Goal: Task Accomplishment & Management: Manage account settings

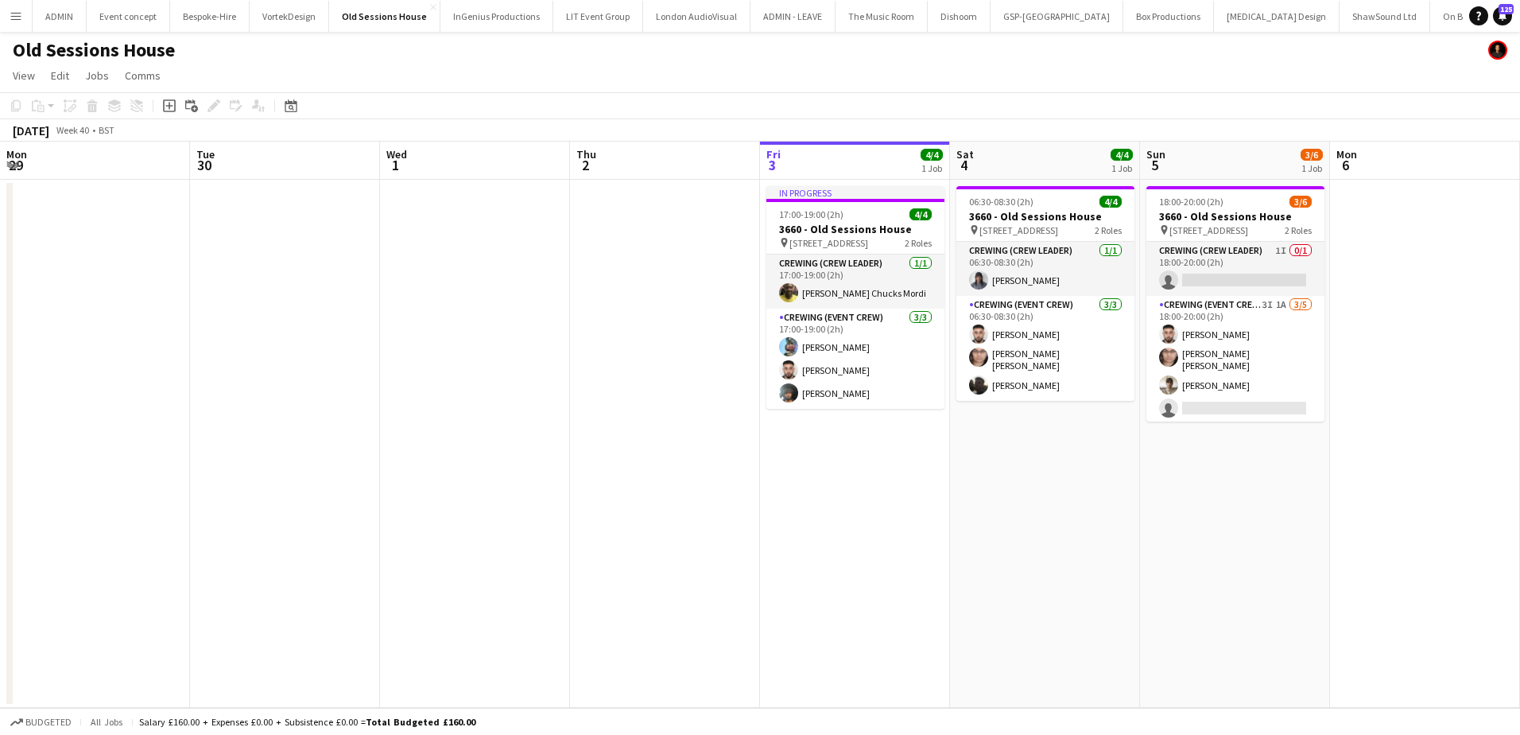
scroll to position [0, 547]
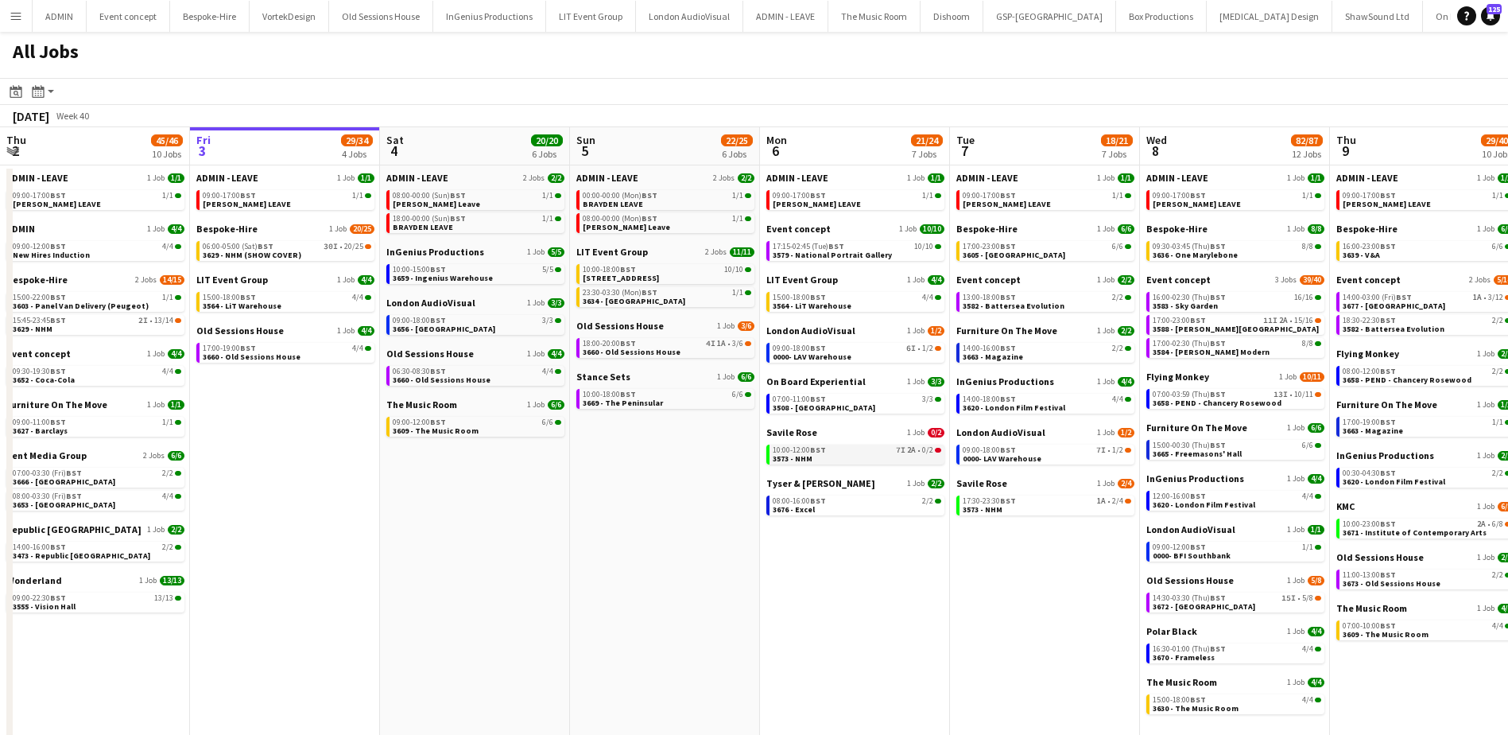
click at [825, 453] on span "BST" at bounding box center [818, 450] width 16 height 10
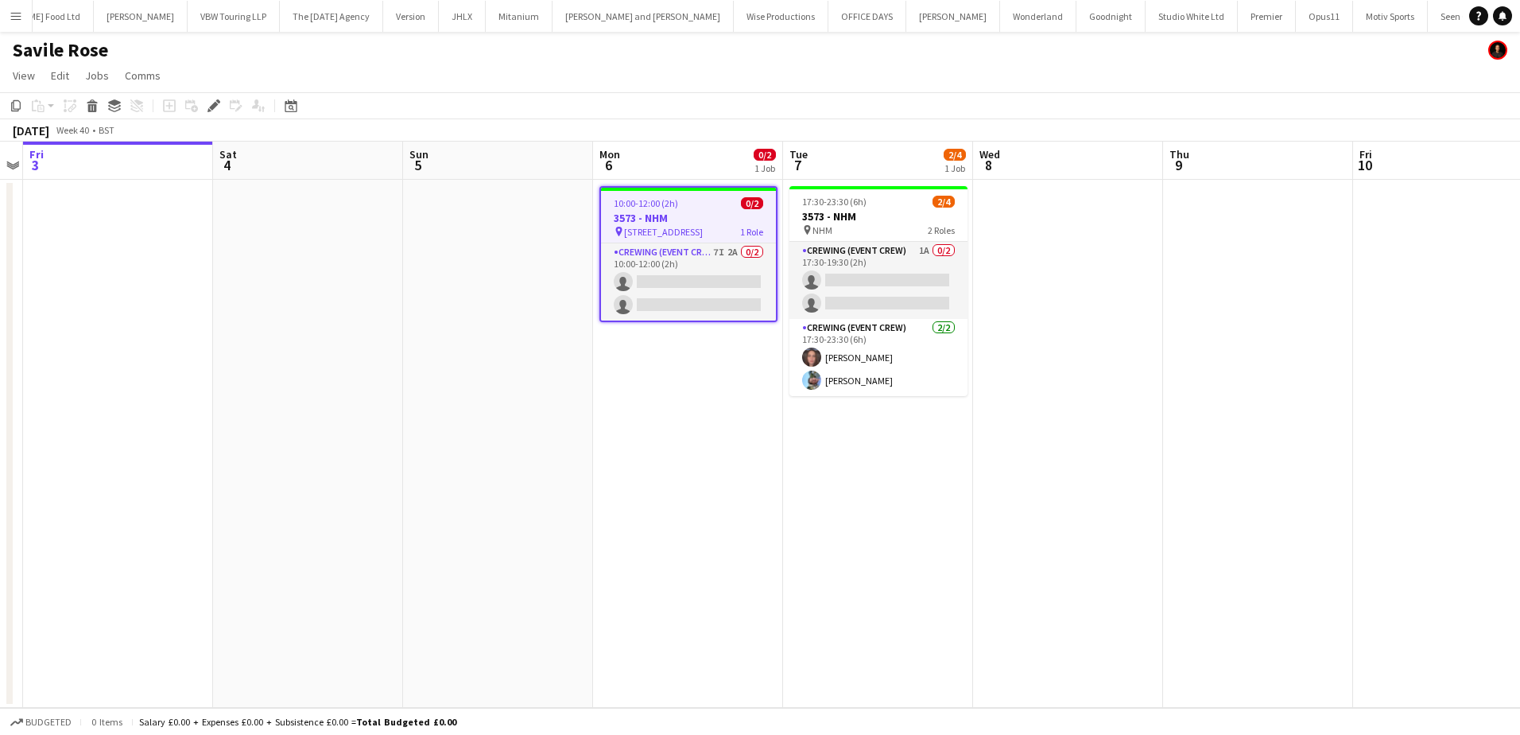
scroll to position [0, 1580]
click at [871, 295] on app-card-role "Crewing (Event Crew) 1A 0/2 17:30-19:30 (2h) single-neutral-actions single-neut…" at bounding box center [879, 280] width 178 height 77
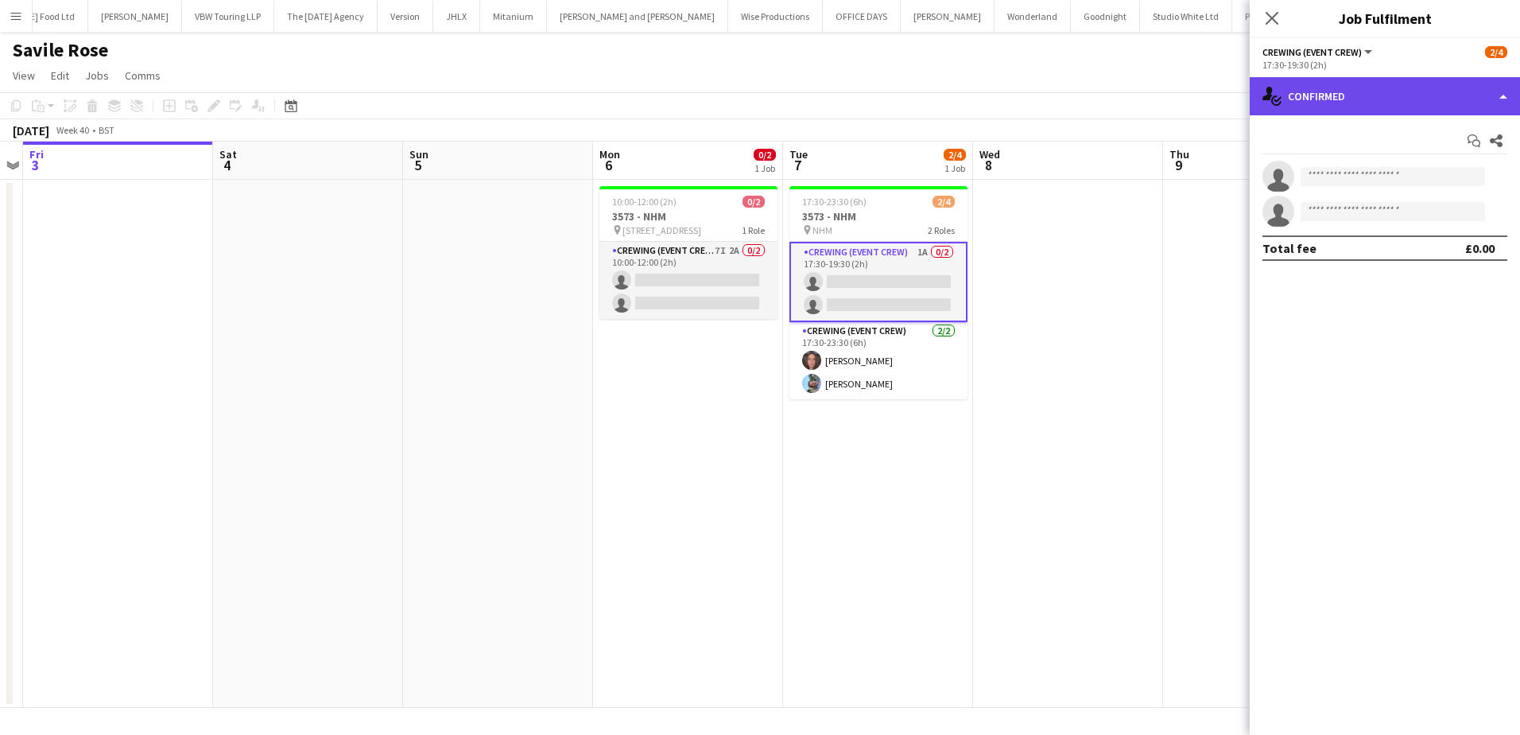
click at [1420, 109] on div "single-neutral-actions-check-2 Confirmed" at bounding box center [1385, 96] width 270 height 38
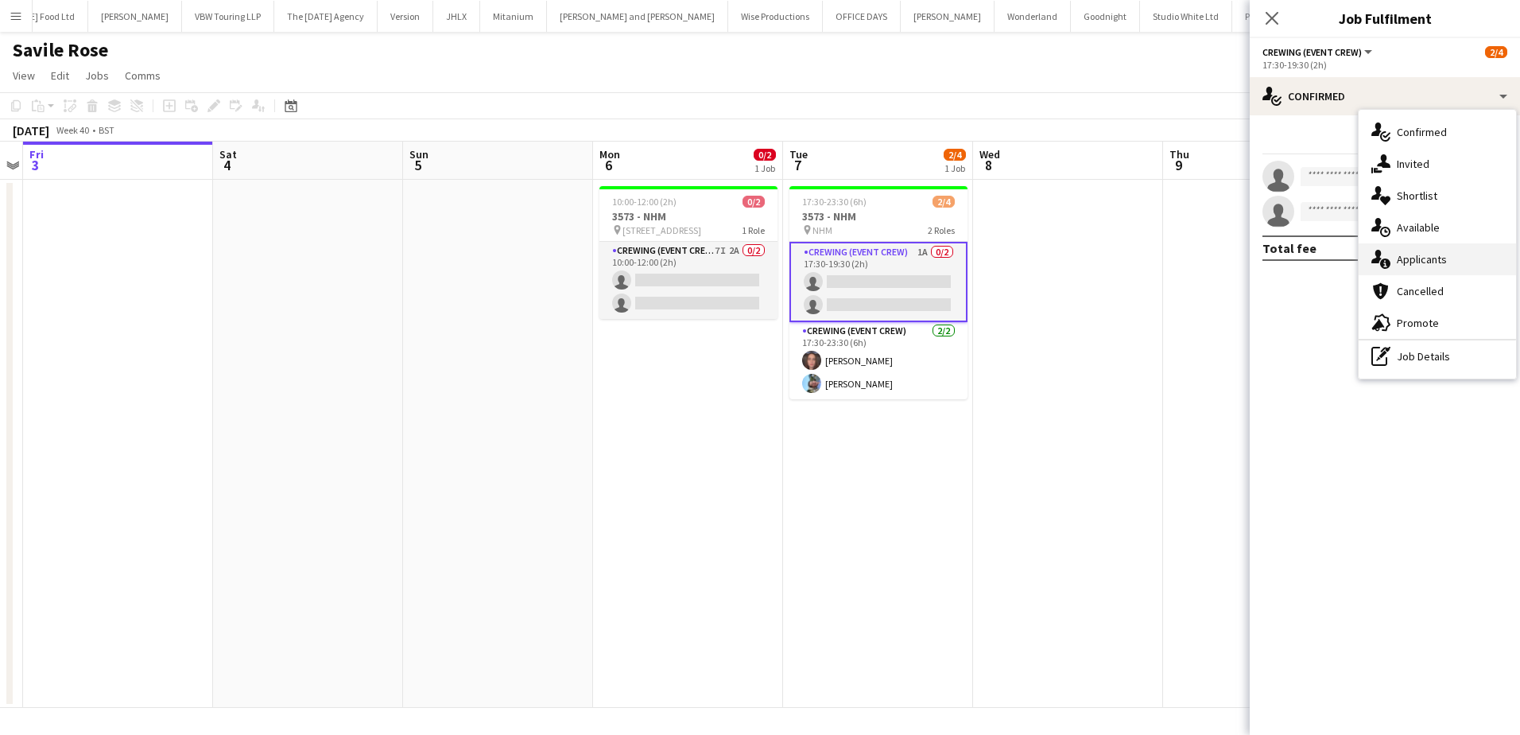
click at [1460, 268] on div "single-neutral-actions-information Applicants" at bounding box center [1437, 259] width 157 height 32
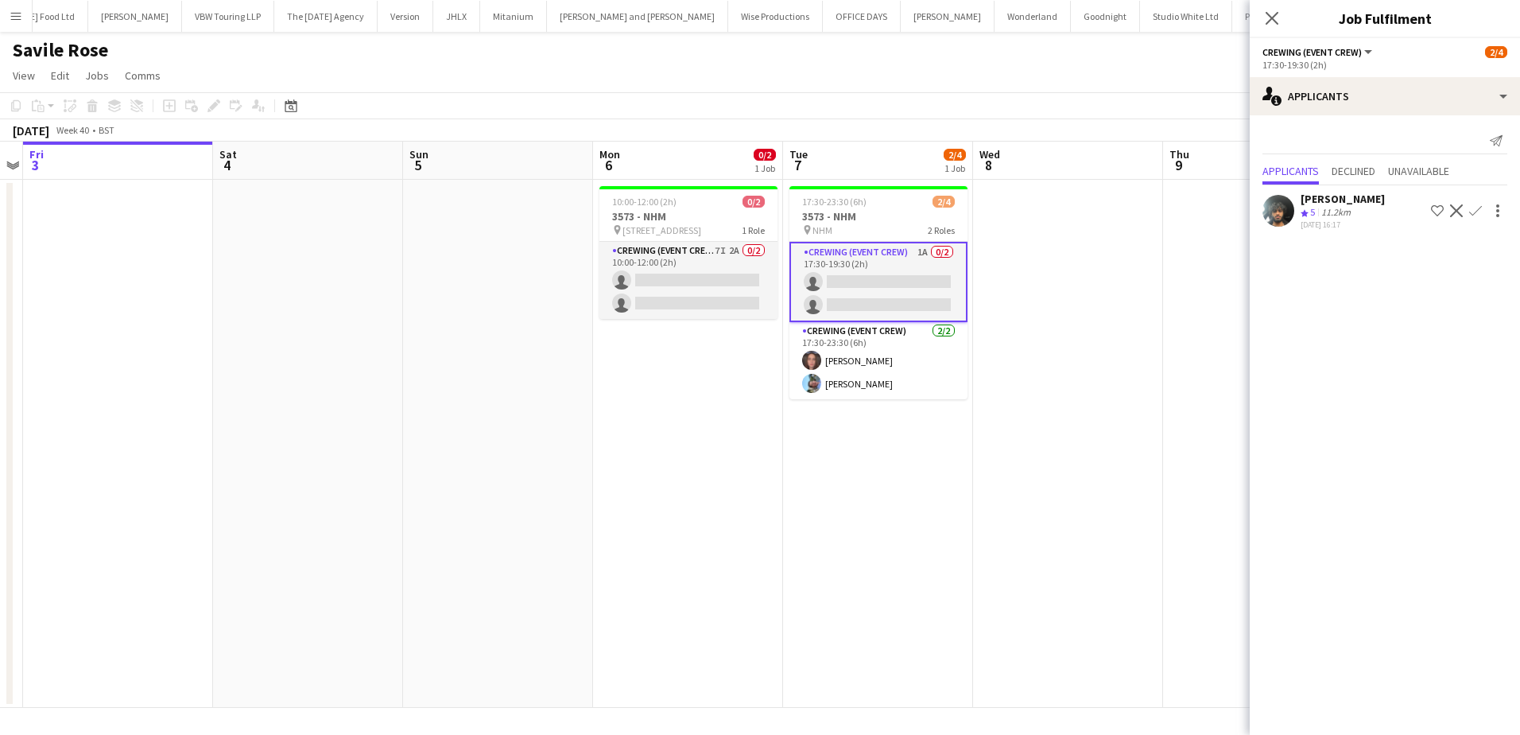
click at [1478, 212] on app-icon "Confirm" at bounding box center [1475, 210] width 13 height 13
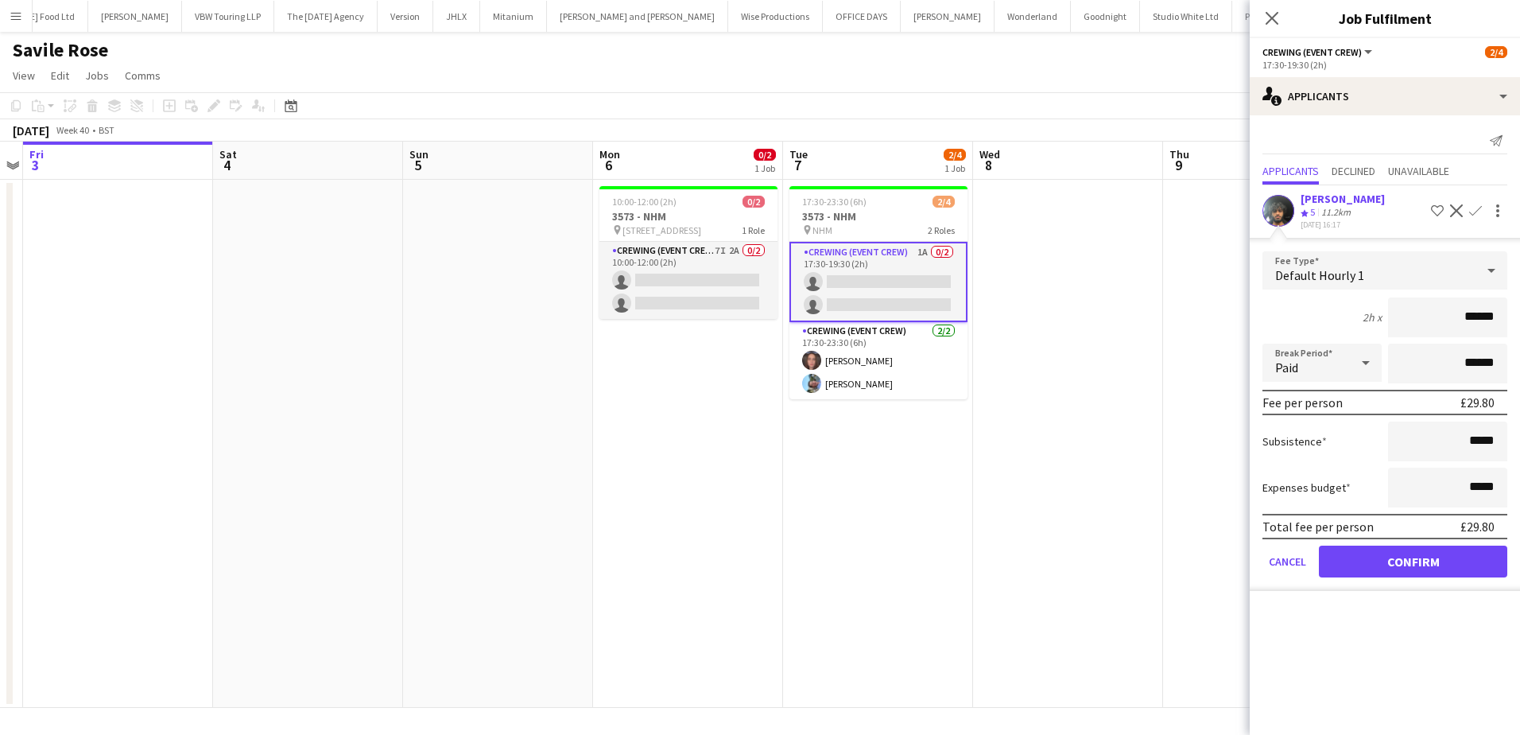
drag, startPoint x: 1452, startPoint y: 313, endPoint x: 1522, endPoint y: 316, distance: 70.1
click at [1520, 316] on html "Menu Boards Boards Boards All jobs Status Workforce Workforce My Workforce Recr…" at bounding box center [760, 367] width 1520 height 735
type input "***"
click at [1377, 576] on button "Confirm" at bounding box center [1413, 561] width 188 height 32
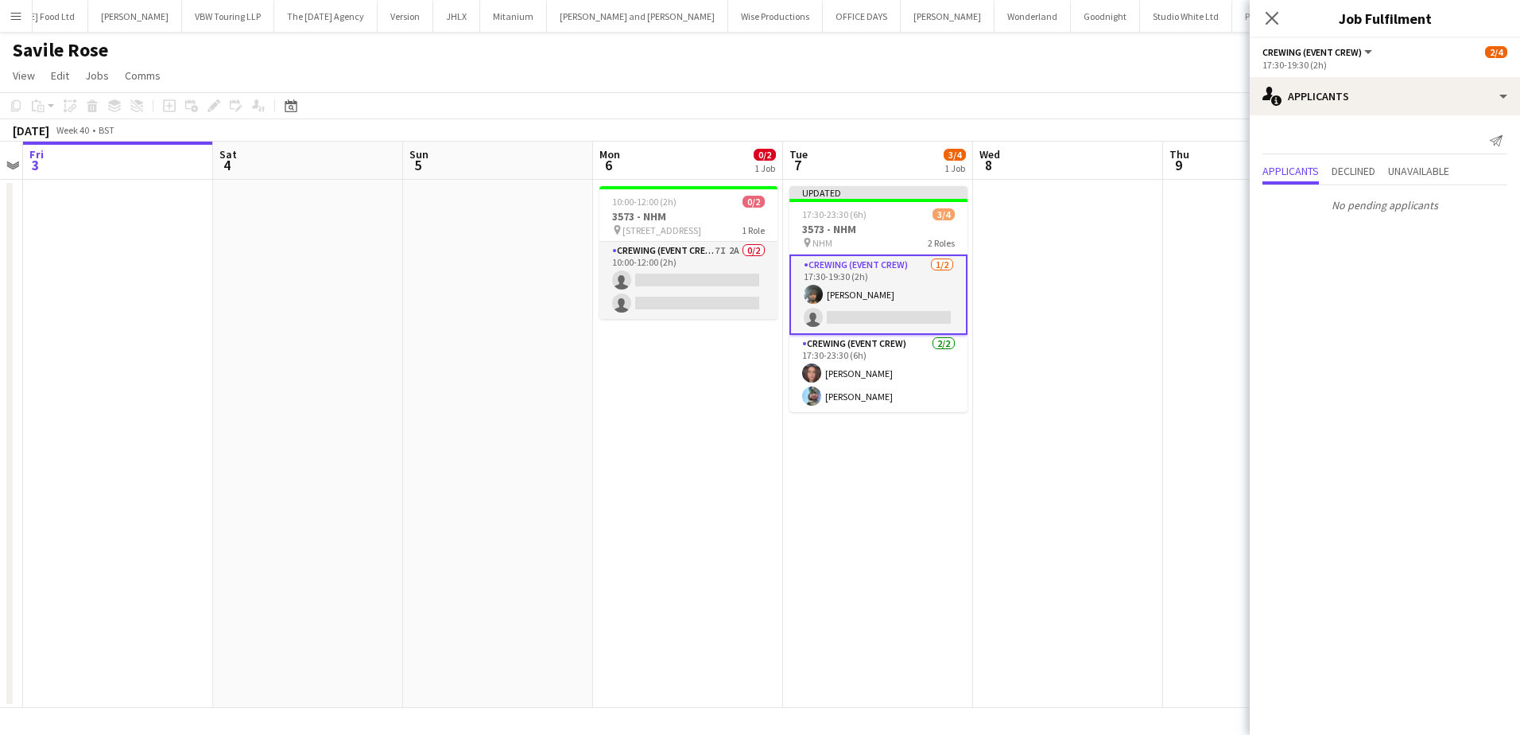
click at [1009, 370] on app-date-cell at bounding box center [1068, 444] width 190 height 528
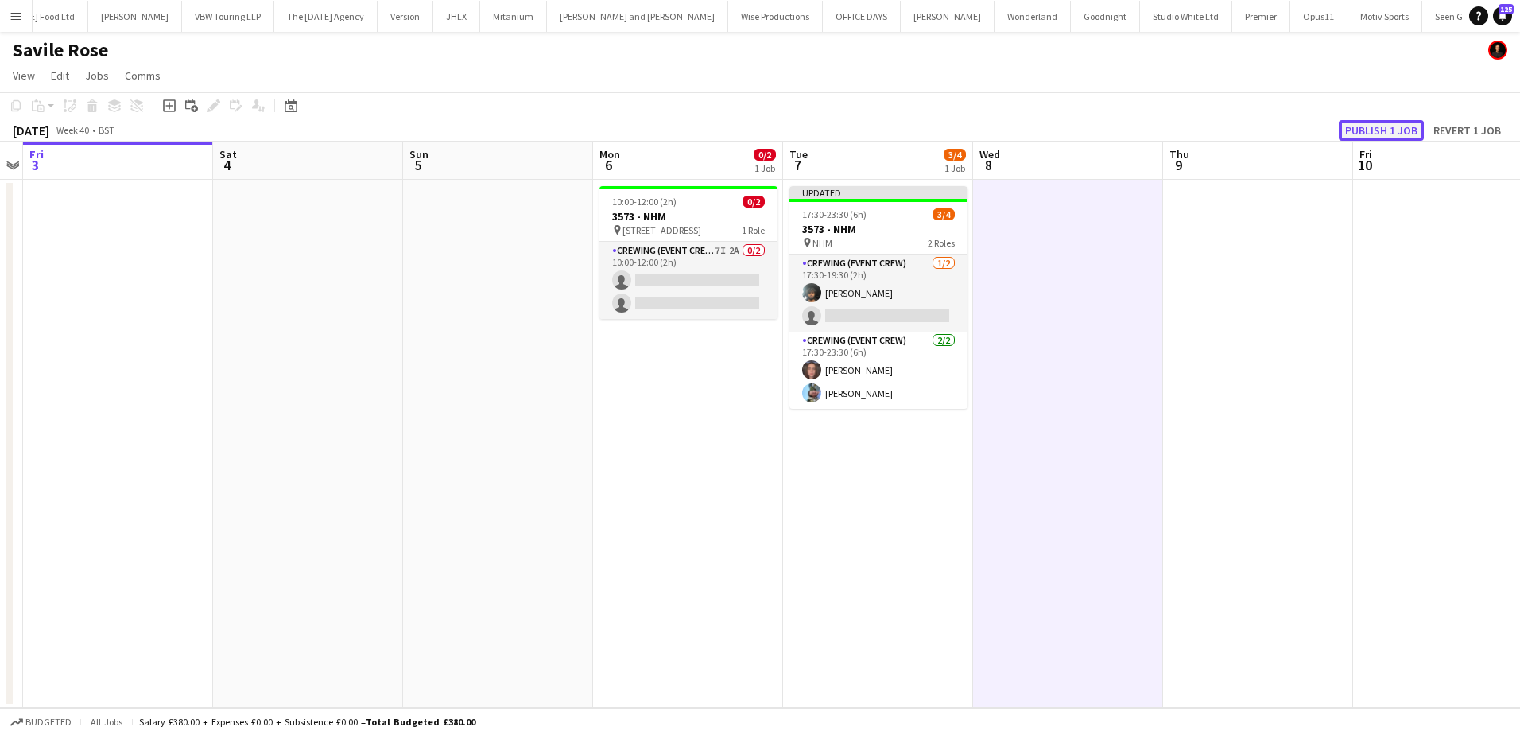
click at [1344, 132] on button "Publish 1 job" at bounding box center [1381, 130] width 85 height 21
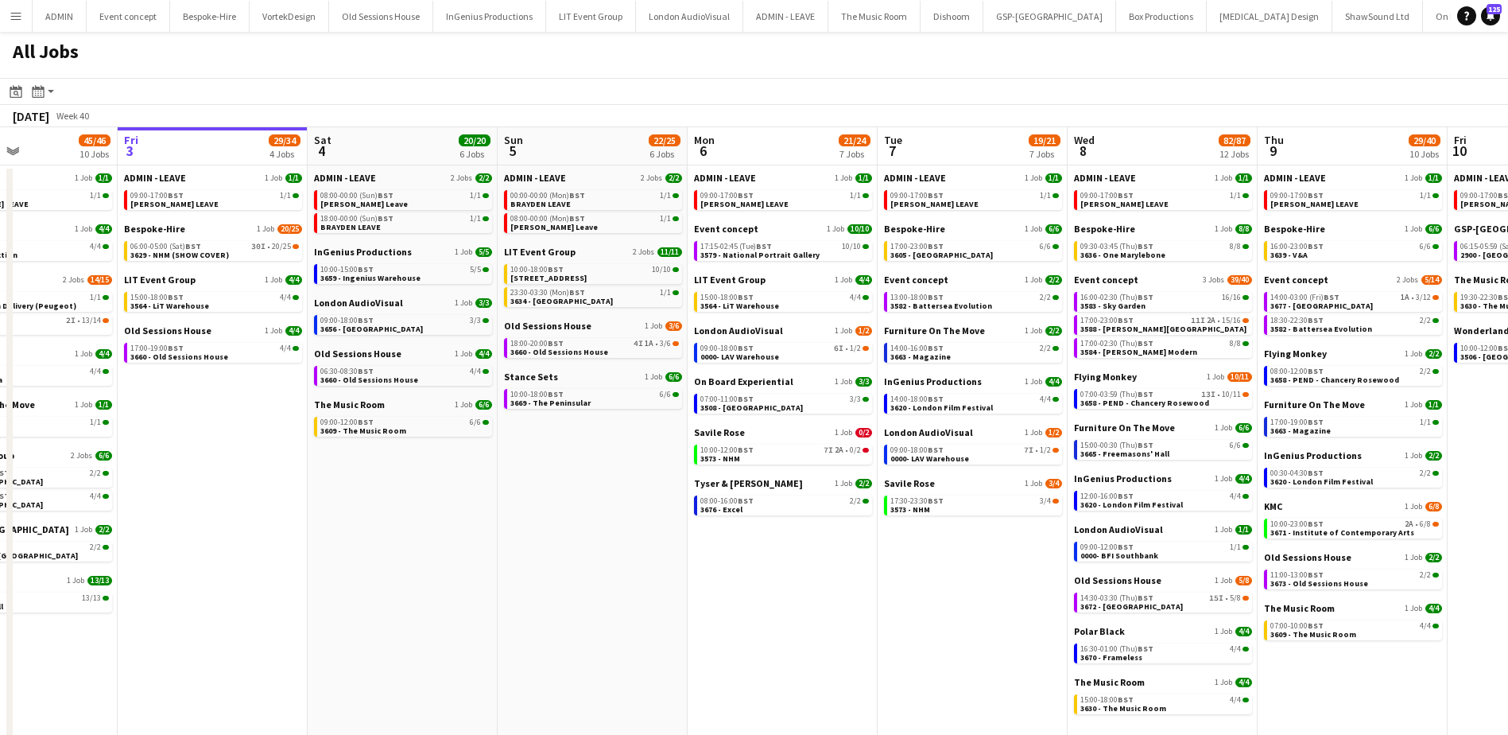
scroll to position [0, 454]
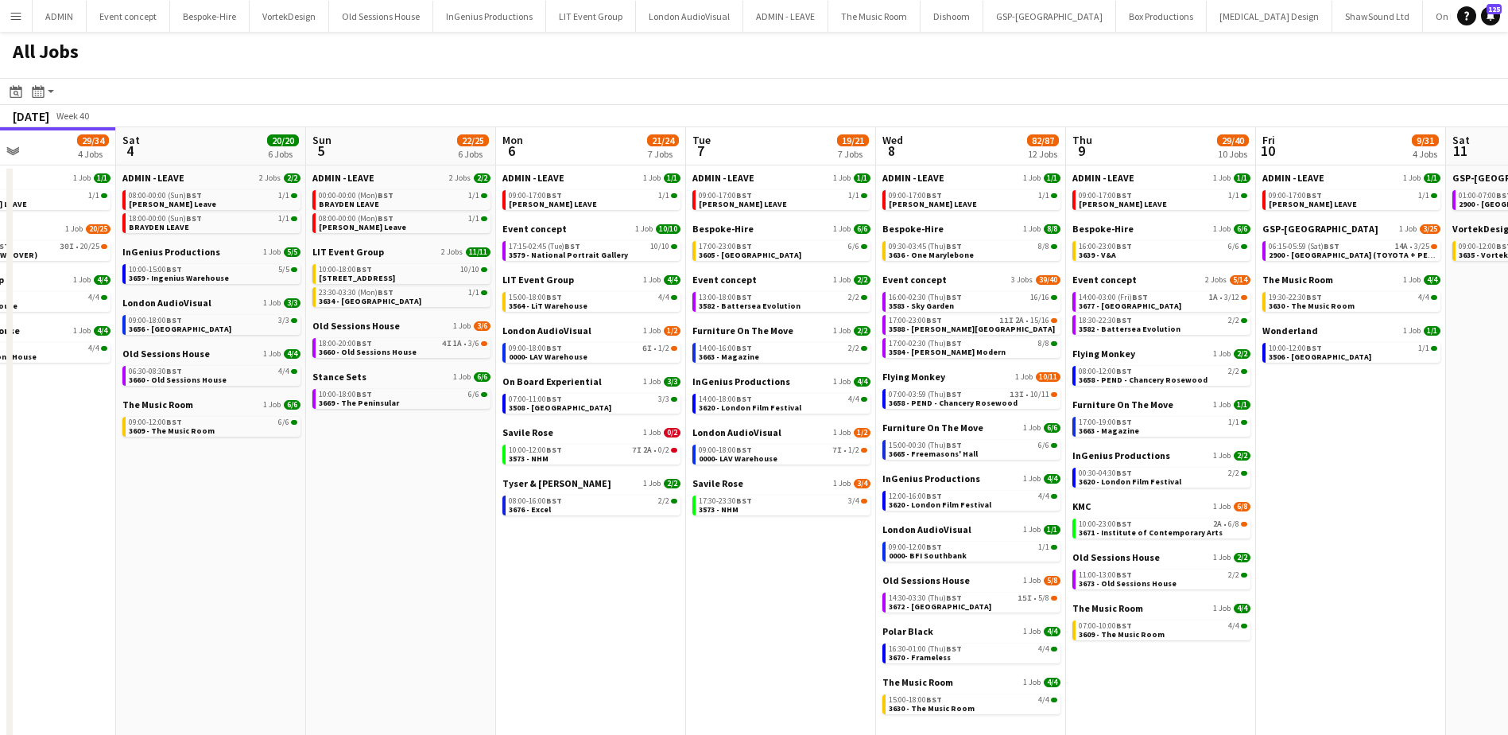
drag, startPoint x: 918, startPoint y: 604, endPoint x: 654, endPoint y: 522, distance: 276.2
click at [654, 522] on app-calendar-viewport "Wed 1 42/42 9 Jobs Thu 2 45/46 10 Jobs Fri 3 29/34 4 Jobs Sat 4 20/20 6 Jobs Su…" at bounding box center [754, 442] width 1508 height 631
click at [1174, 302] on link "14:00-03:00 (Fri) BST 1A • 3/12 3677 - Somerset House" at bounding box center [1163, 301] width 169 height 18
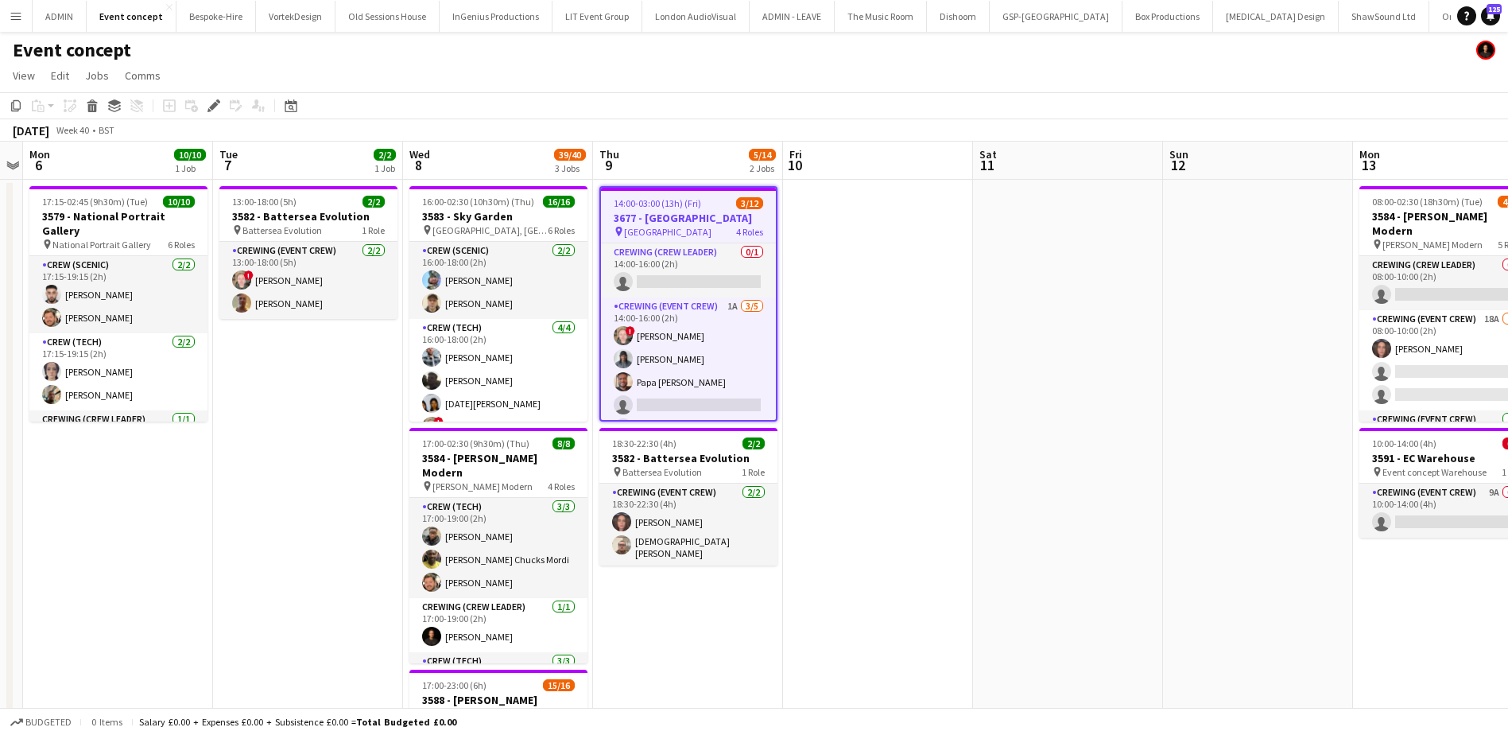
click at [917, 313] on app-date-cell at bounding box center [878, 558] width 190 height 757
